Goal: Information Seeking & Learning: Learn about a topic

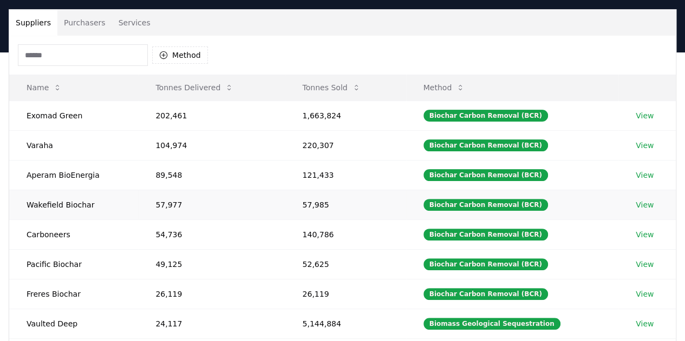
scroll to position [71, 0]
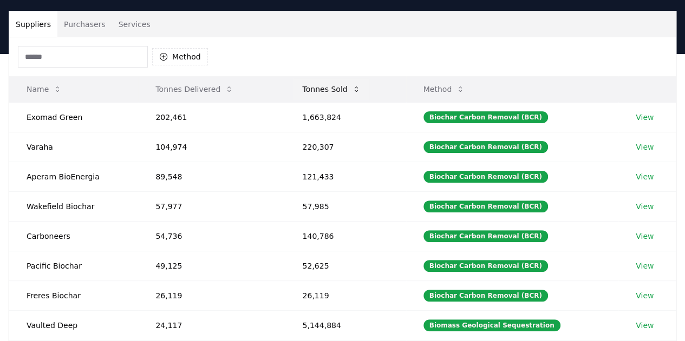
click at [359, 93] on icon at bounding box center [356, 89] width 9 height 9
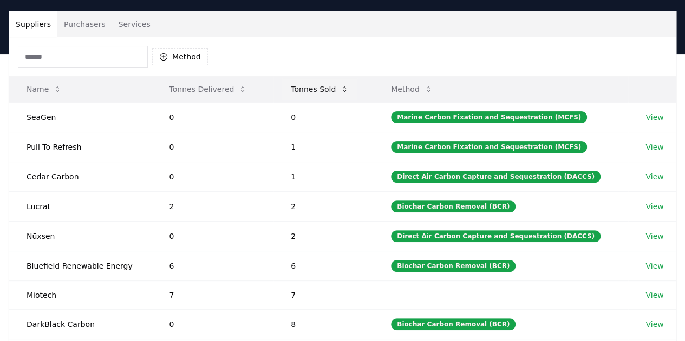
click at [346, 90] on icon at bounding box center [344, 89] width 3 height 5
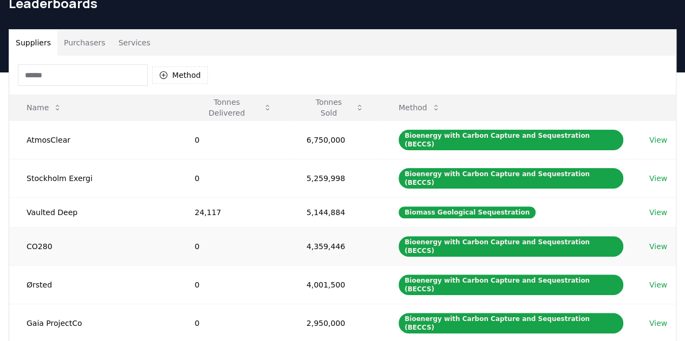
scroll to position [51, 0]
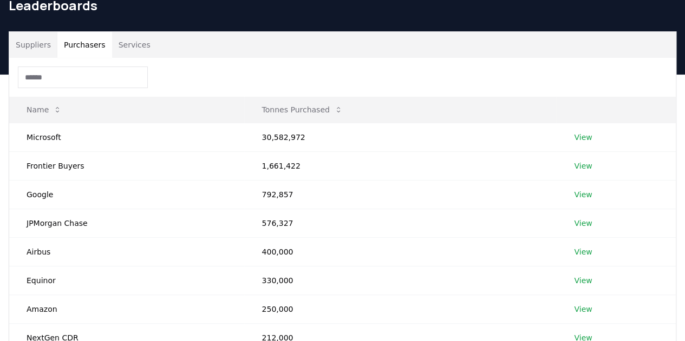
click at [77, 50] on button "Purchasers" at bounding box center [84, 45] width 55 height 26
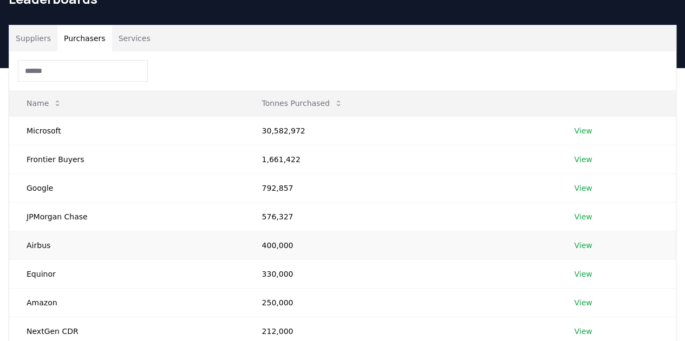
scroll to position [0, 0]
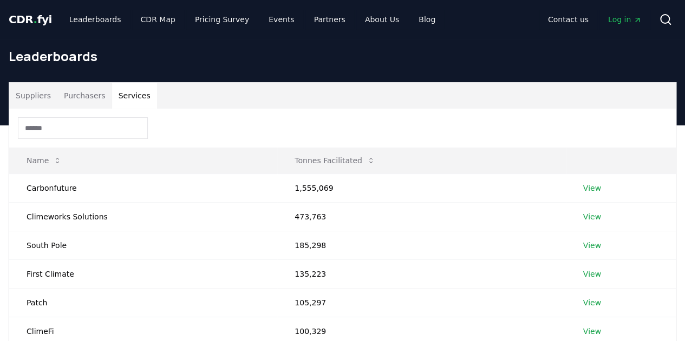
click at [136, 93] on button "Services" at bounding box center [134, 96] width 45 height 26
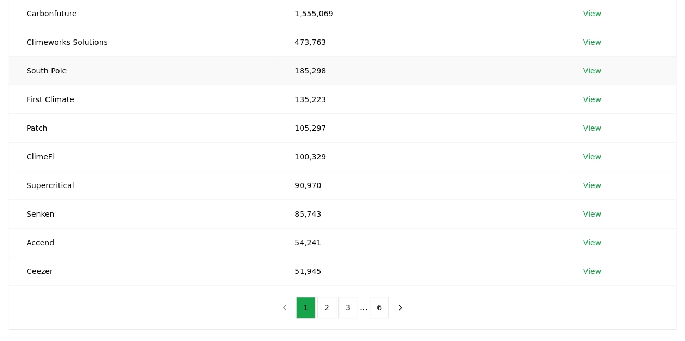
scroll to position [176, 0]
click at [370, 308] on button "6" at bounding box center [379, 307] width 19 height 22
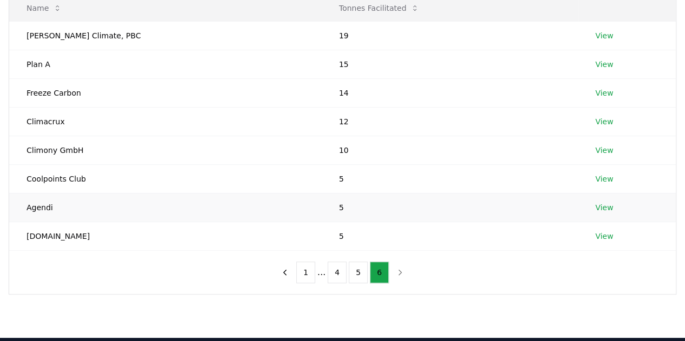
scroll to position [152, 0]
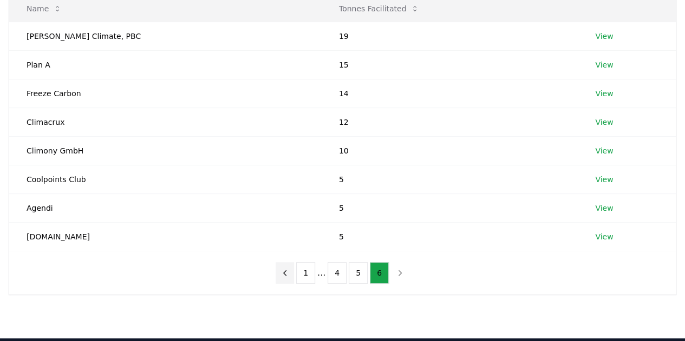
click at [288, 277] on button "previous page" at bounding box center [284, 273] width 18 height 22
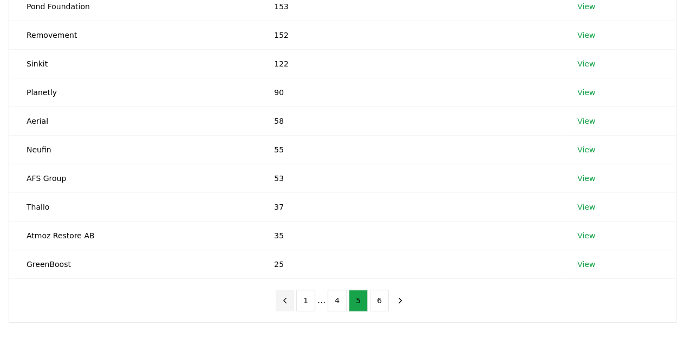
scroll to position [183, 0]
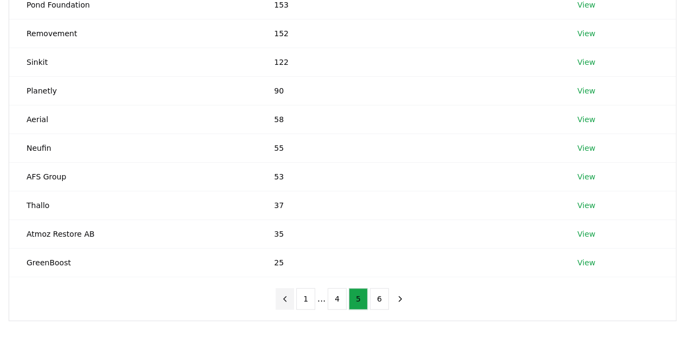
click at [285, 296] on icon "previous page" at bounding box center [285, 299] width 10 height 10
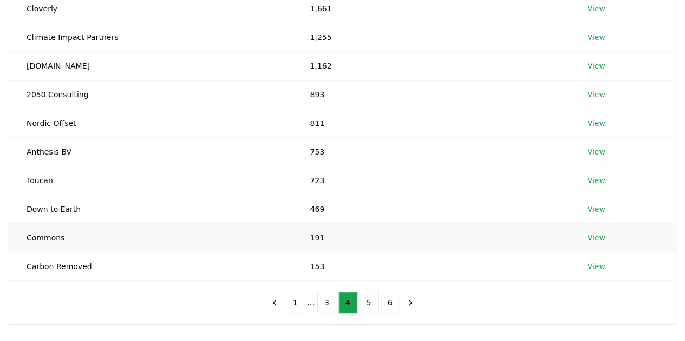
scroll to position [182, 0]
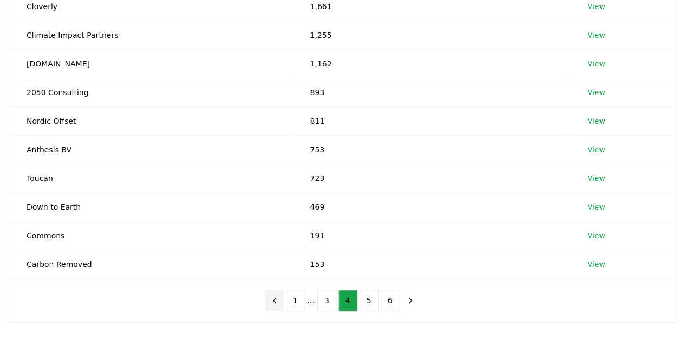
click at [275, 299] on icon "previous page" at bounding box center [274, 301] width 10 height 10
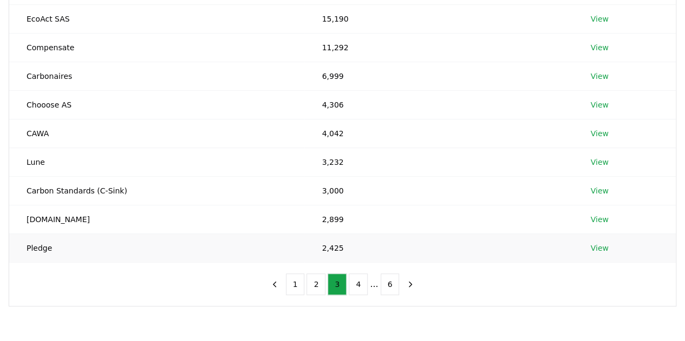
scroll to position [200, 0]
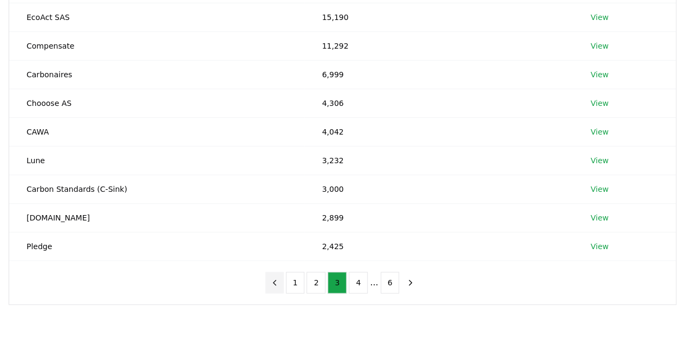
click at [273, 281] on icon "previous page" at bounding box center [274, 283] width 10 height 10
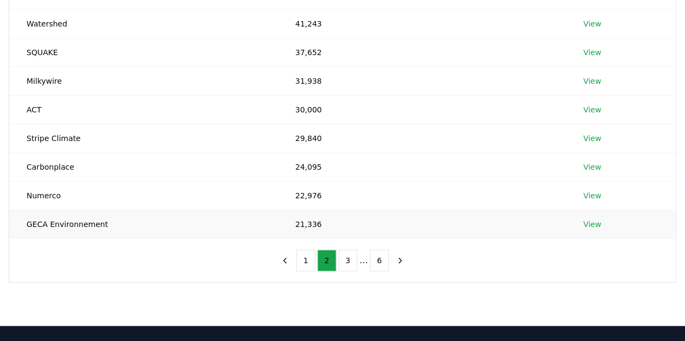
scroll to position [222, 0]
click at [290, 261] on icon "previous page" at bounding box center [285, 261] width 10 height 10
